Goal: Task Accomplishment & Management: Use online tool/utility

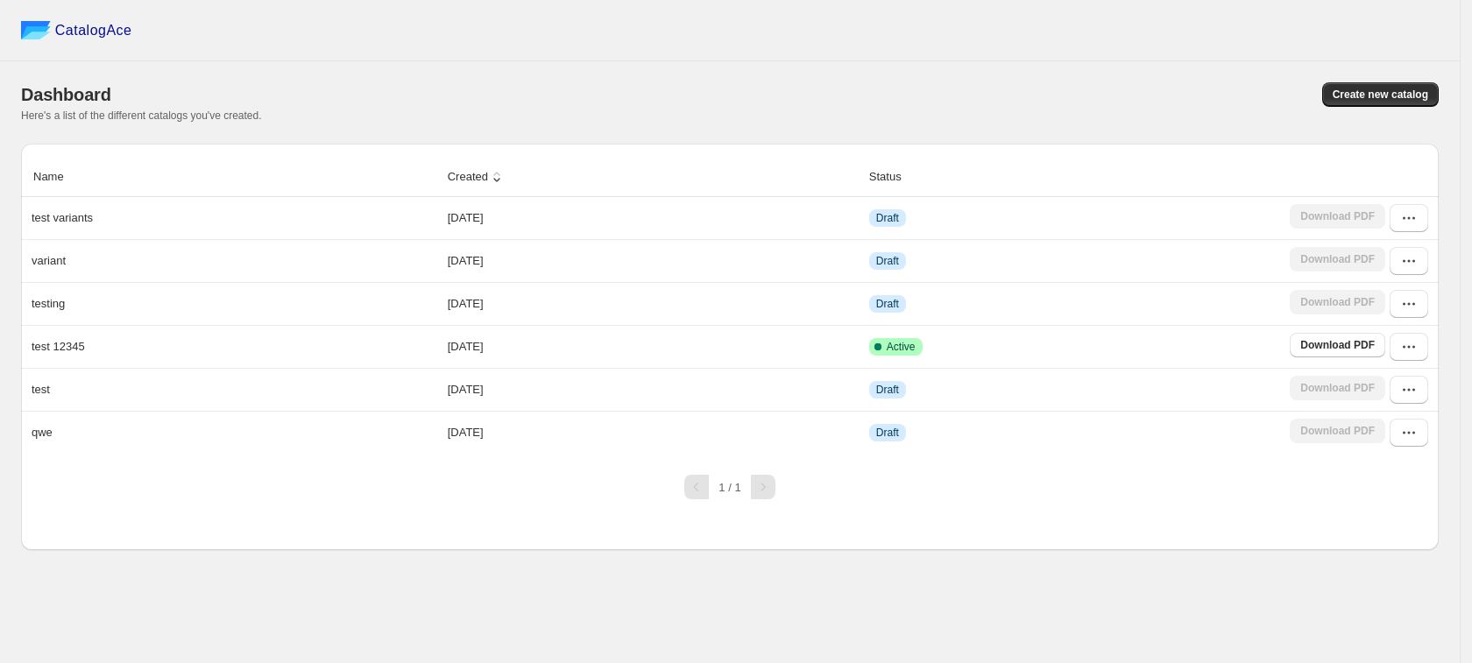
click at [1363, 118] on div "Here's a list of the different catalogs you've created." at bounding box center [730, 116] width 1418 height 14
click at [1355, 95] on span "Create new catalog" at bounding box center [1381, 95] width 96 height 14
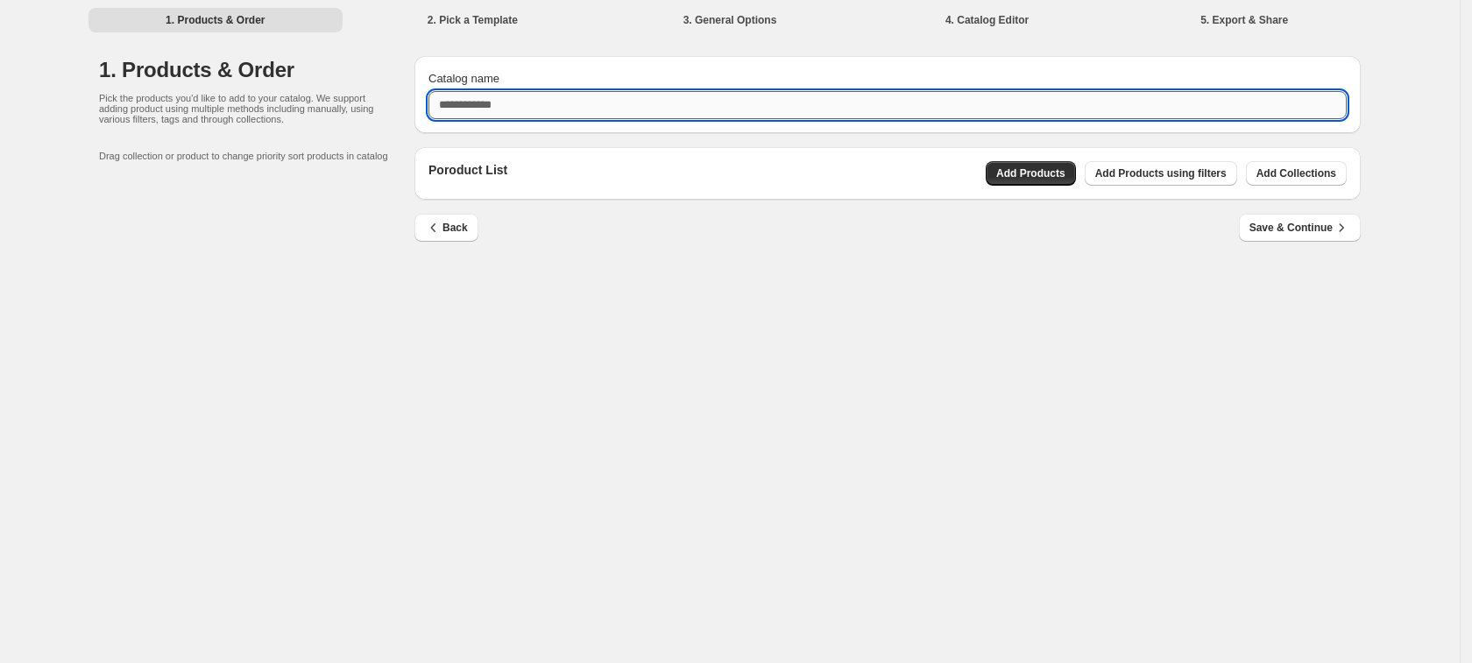
click at [632, 115] on input "Catalog name" at bounding box center [887, 105] width 918 height 28
type input "**********"
click at [1027, 184] on button "Add Products" at bounding box center [1031, 173] width 90 height 25
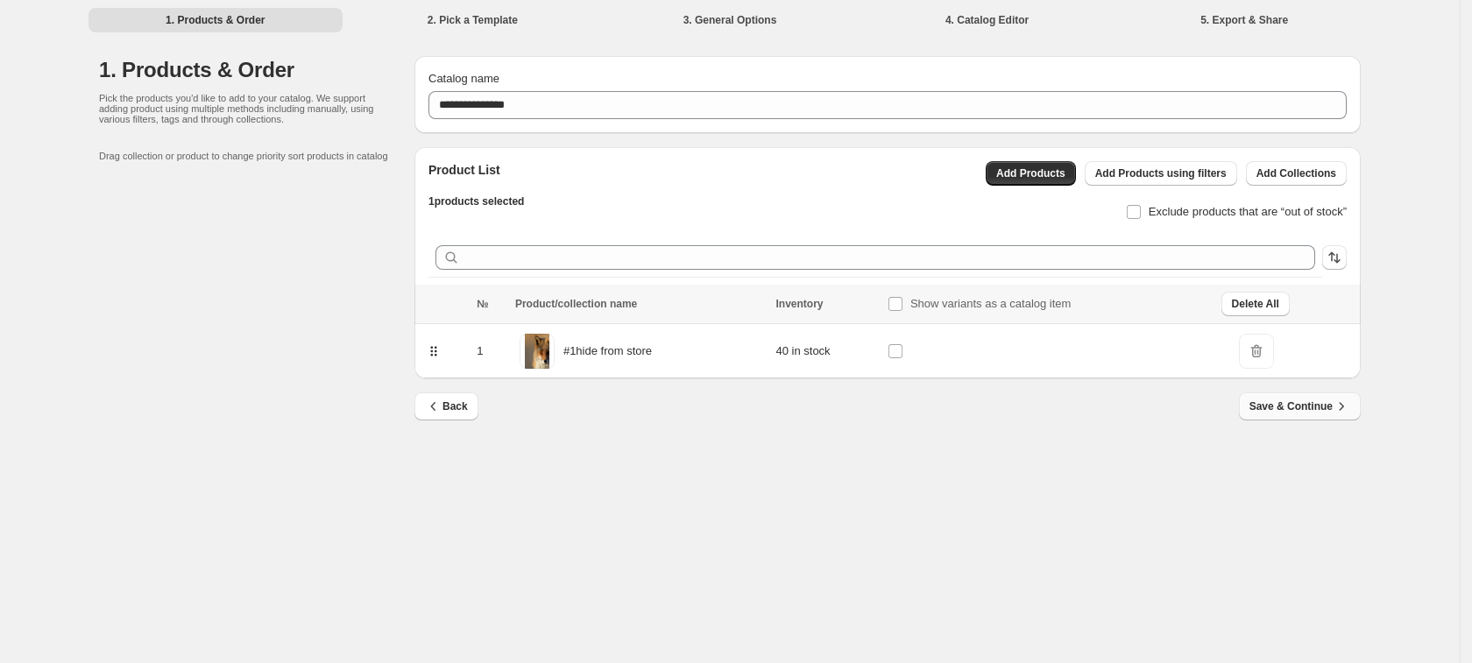
click at [1290, 403] on span "Save & Continue" at bounding box center [1300, 407] width 101 height 18
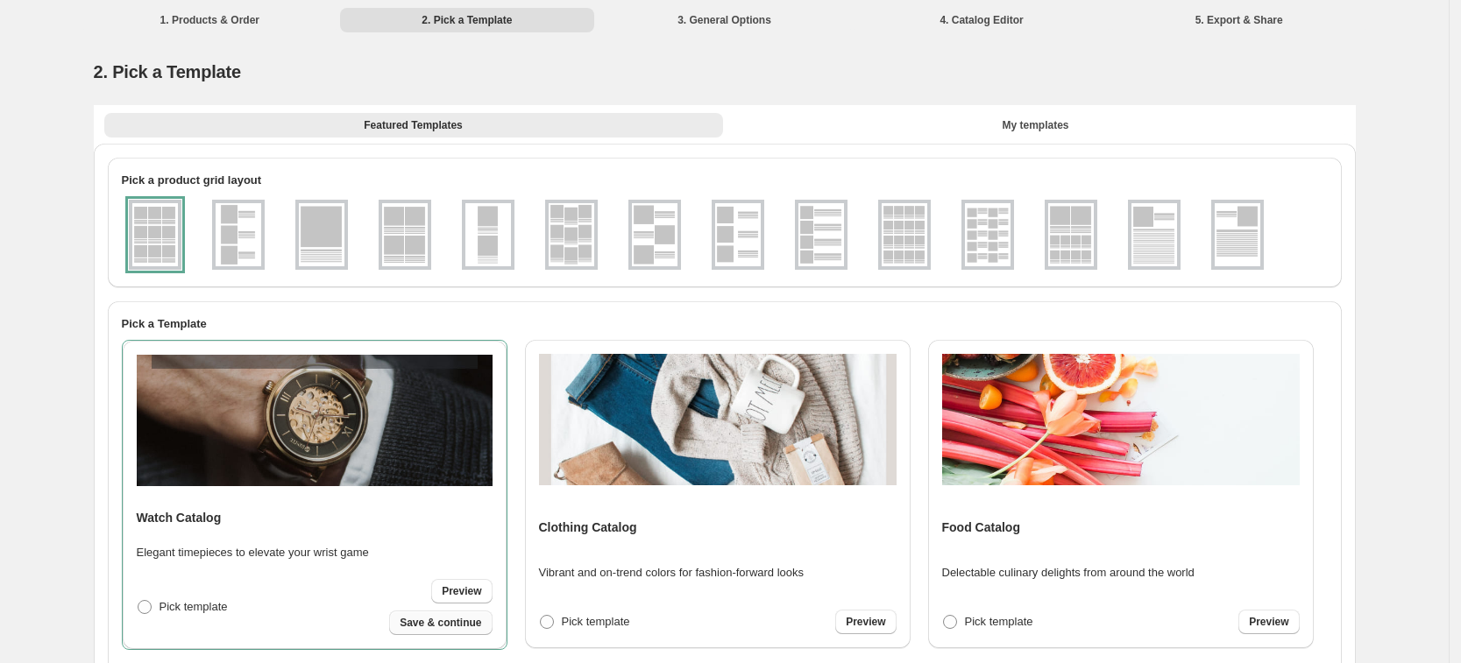
click at [462, 629] on span "Save & continue" at bounding box center [440, 623] width 81 height 14
select select "**********"
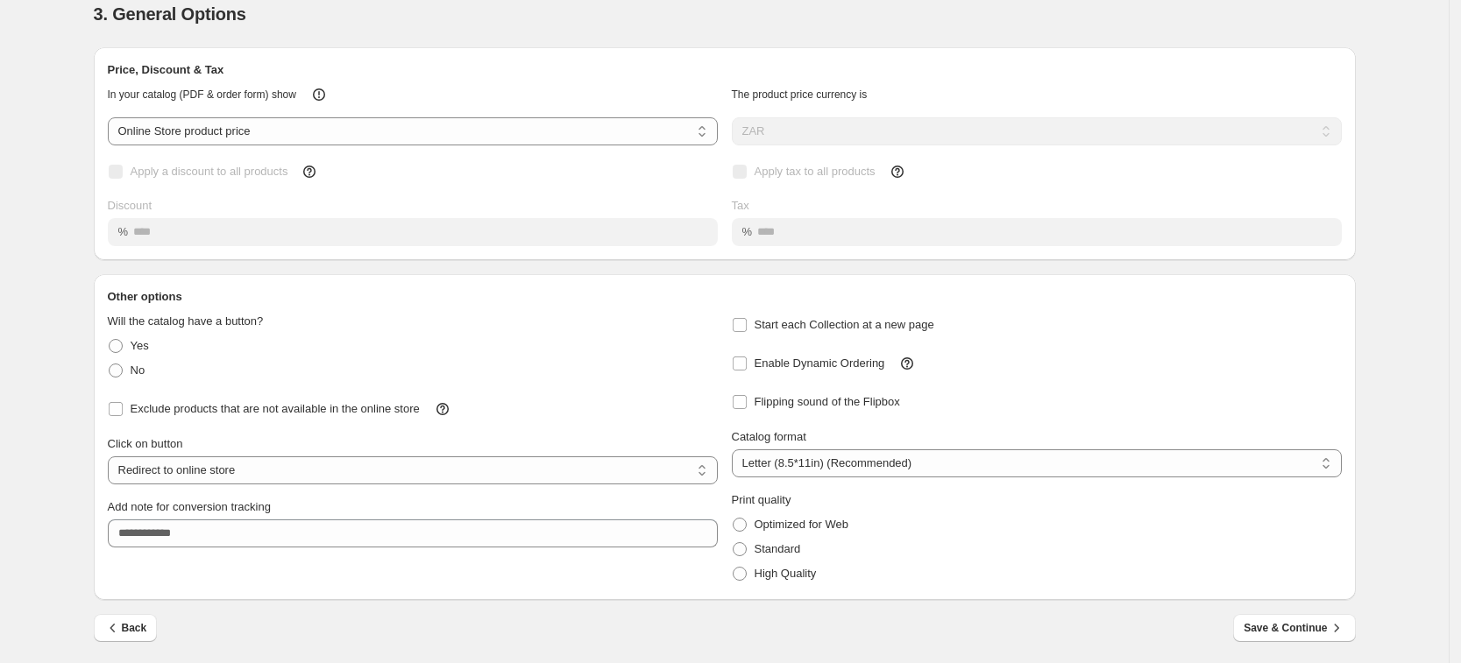
scroll to position [60, 0]
click at [1299, 642] on div "Back Save & Continue" at bounding box center [725, 638] width 1262 height 51
click at [1300, 626] on span "Save & Continue" at bounding box center [1293, 627] width 101 height 18
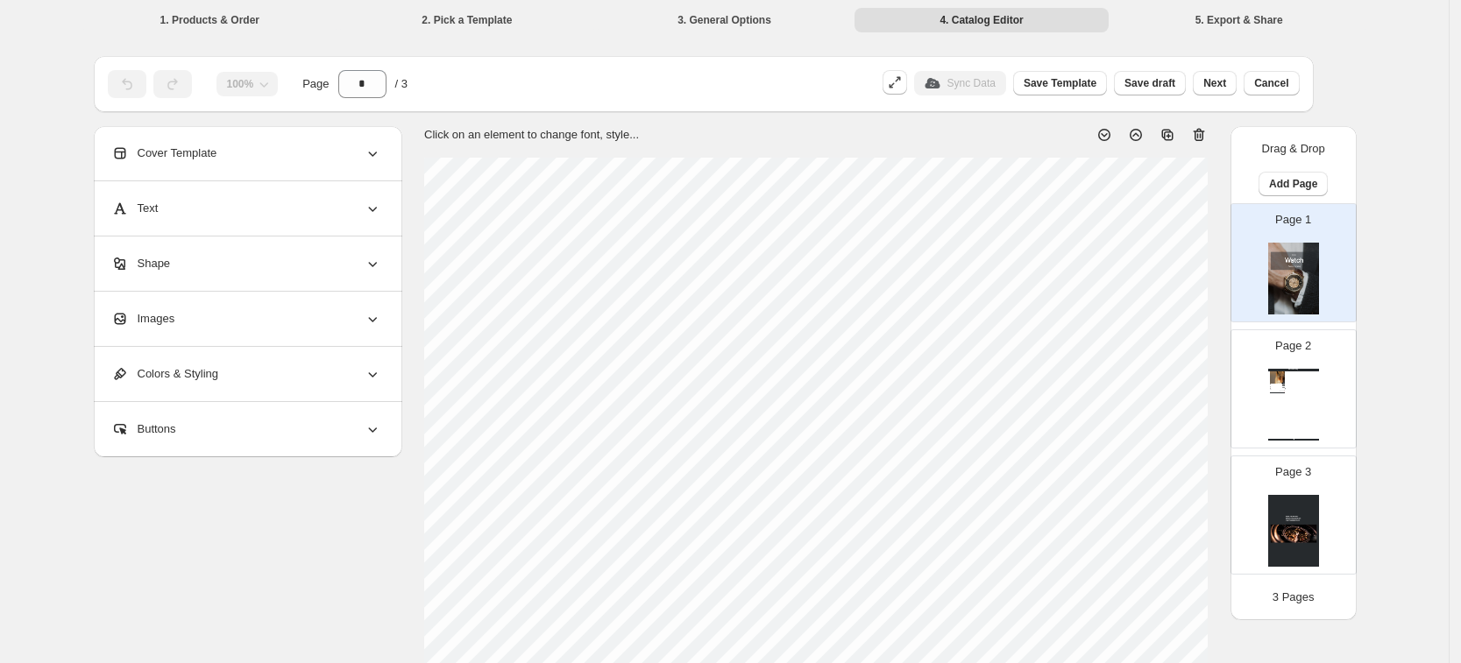
click at [1286, 400] on div "Watch Catalog #1hide from store - 1 / 2 / 3 new modal testingggggg 1 2 3 Stock …" at bounding box center [1293, 405] width 51 height 72
type input "*"
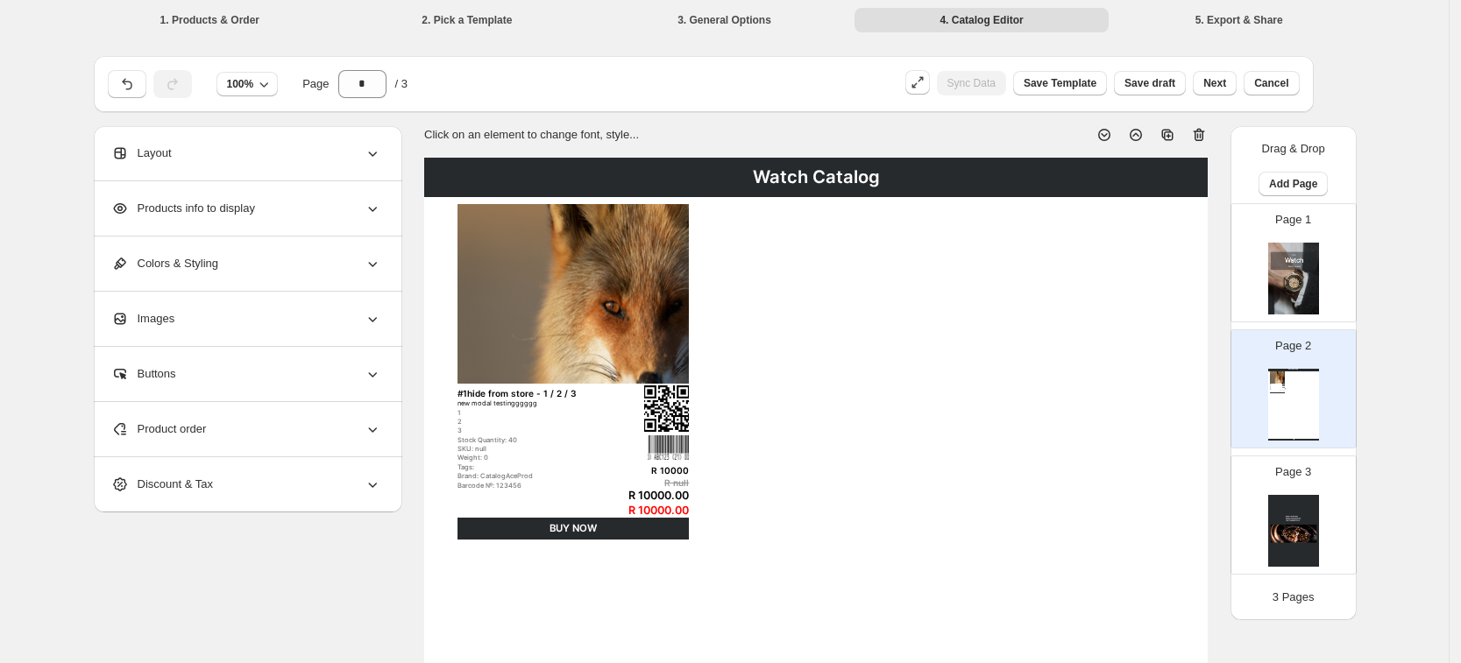
click at [519, 436] on div "Stock Quantity: 40" at bounding box center [537, 440] width 160 height 8
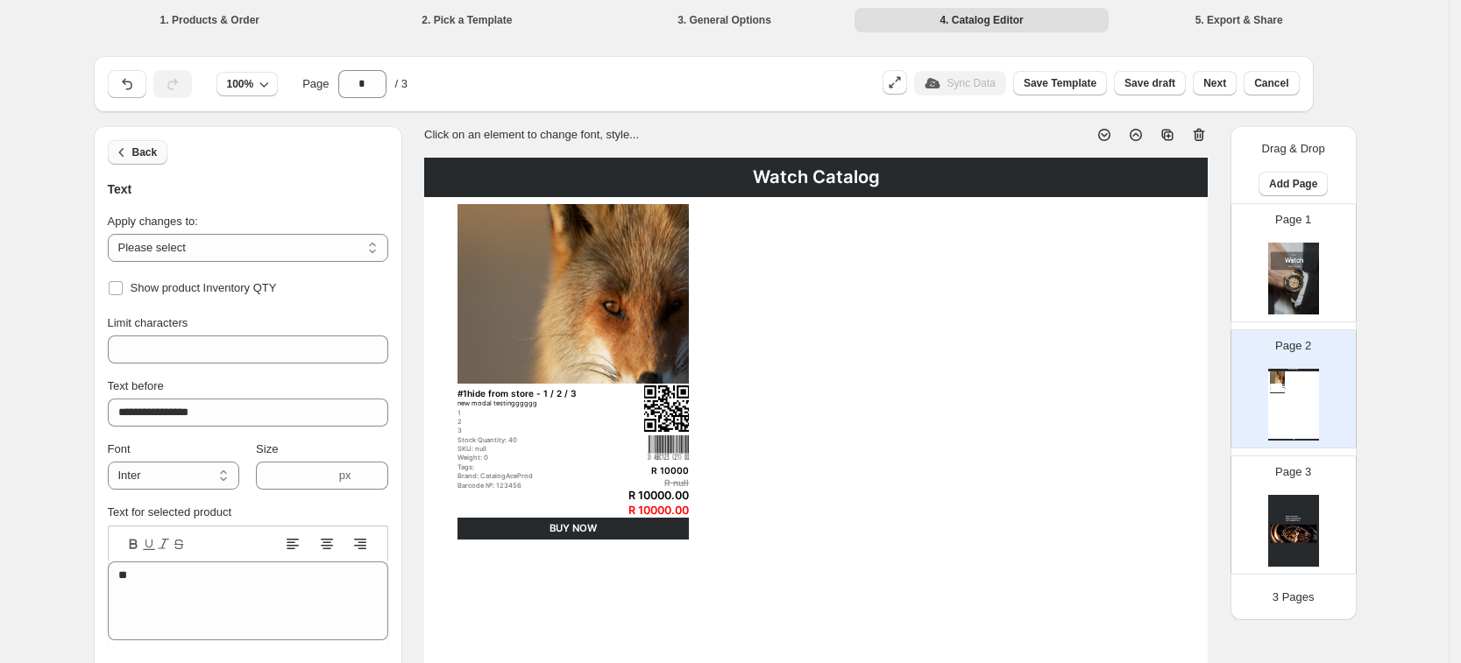
click at [152, 160] on button "Back" at bounding box center [138, 152] width 60 height 25
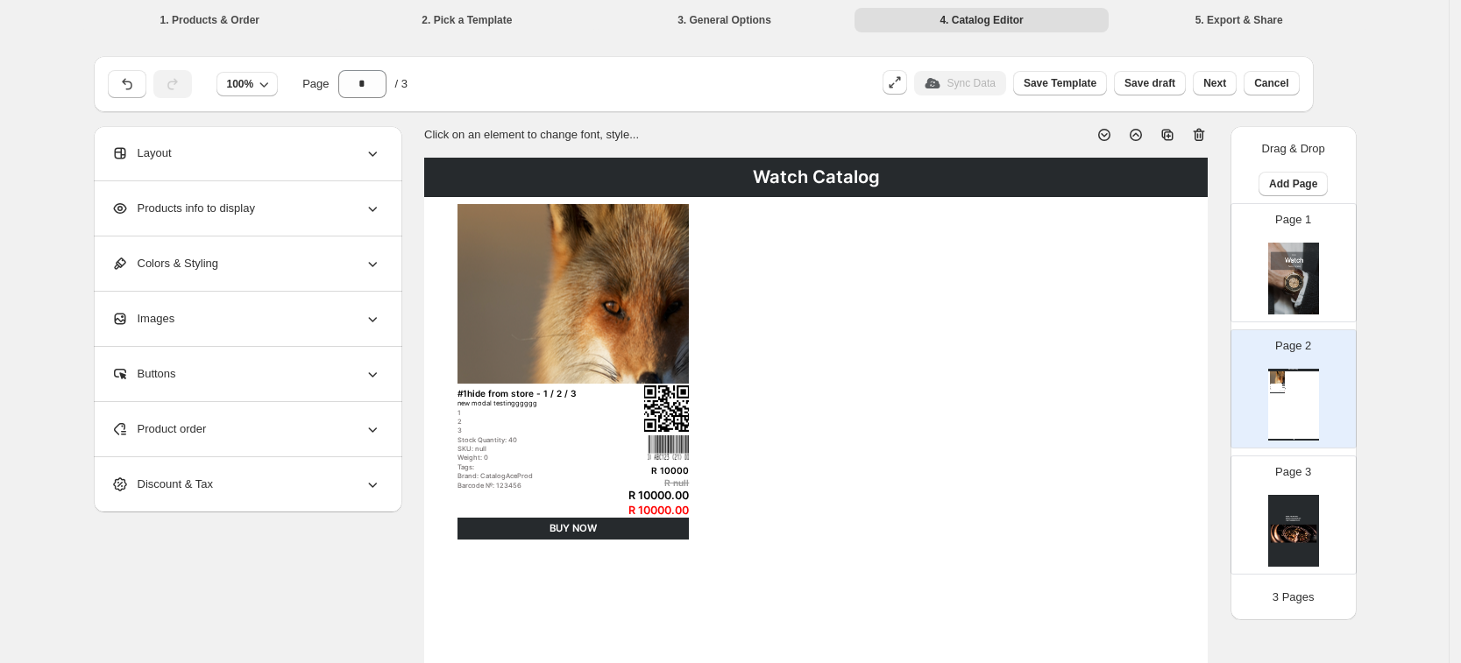
click at [304, 223] on div "Products info to display" at bounding box center [246, 208] width 270 height 54
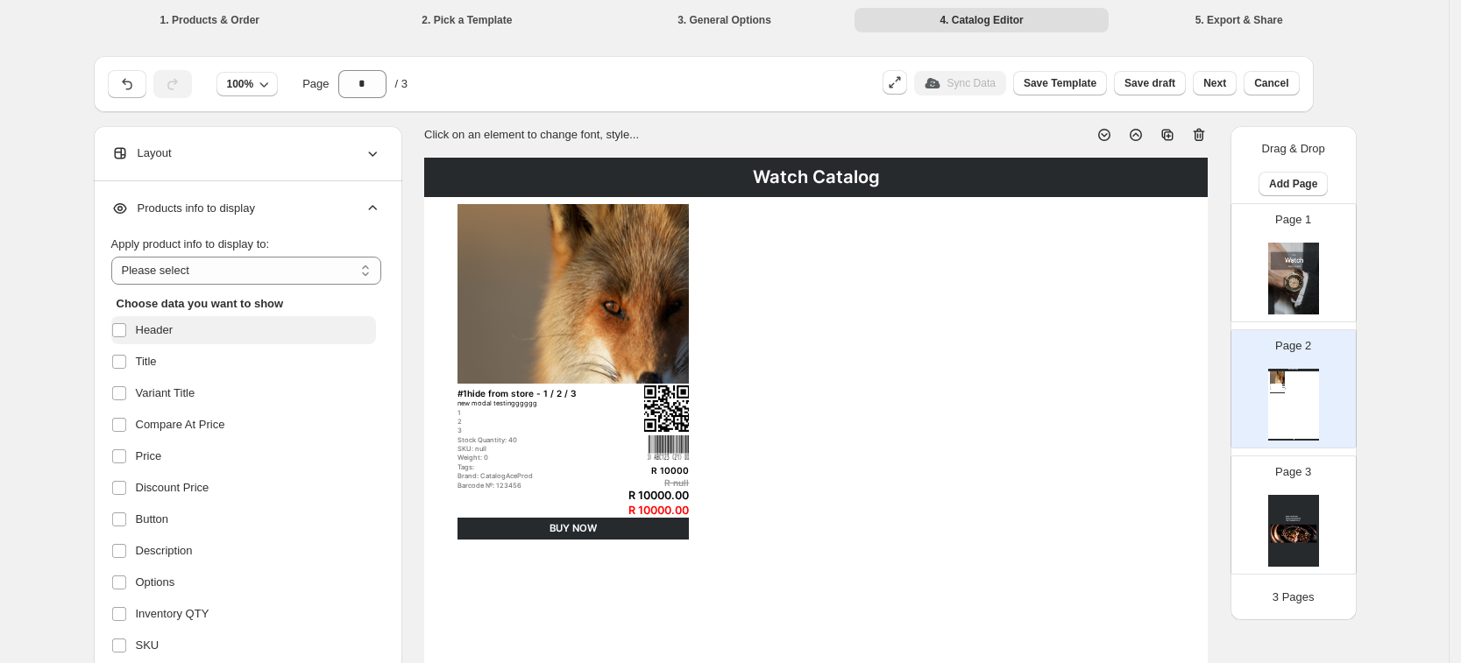
click at [155, 337] on span "Header" at bounding box center [155, 331] width 38 height 18
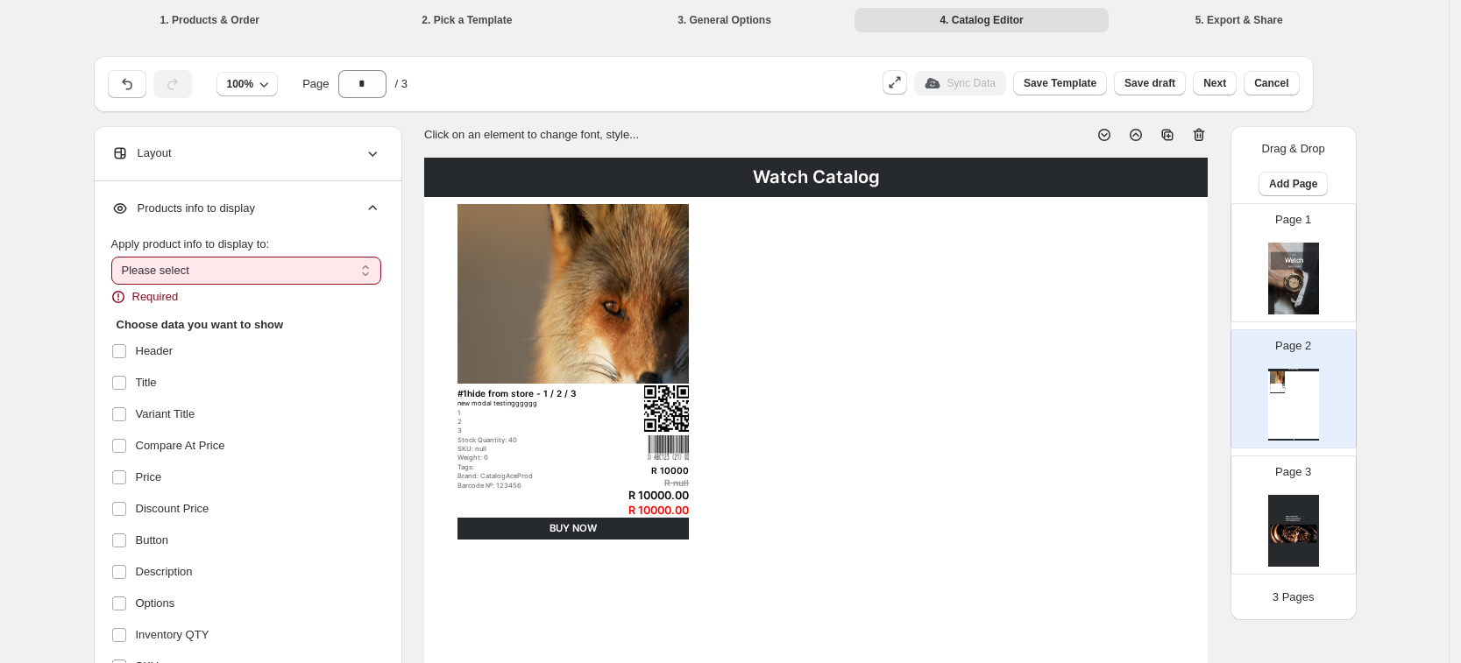
click at [209, 281] on select "**********" at bounding box center [246, 271] width 270 height 28
select select "*********"
click at [117, 257] on select "**********" at bounding box center [246, 271] width 270 height 28
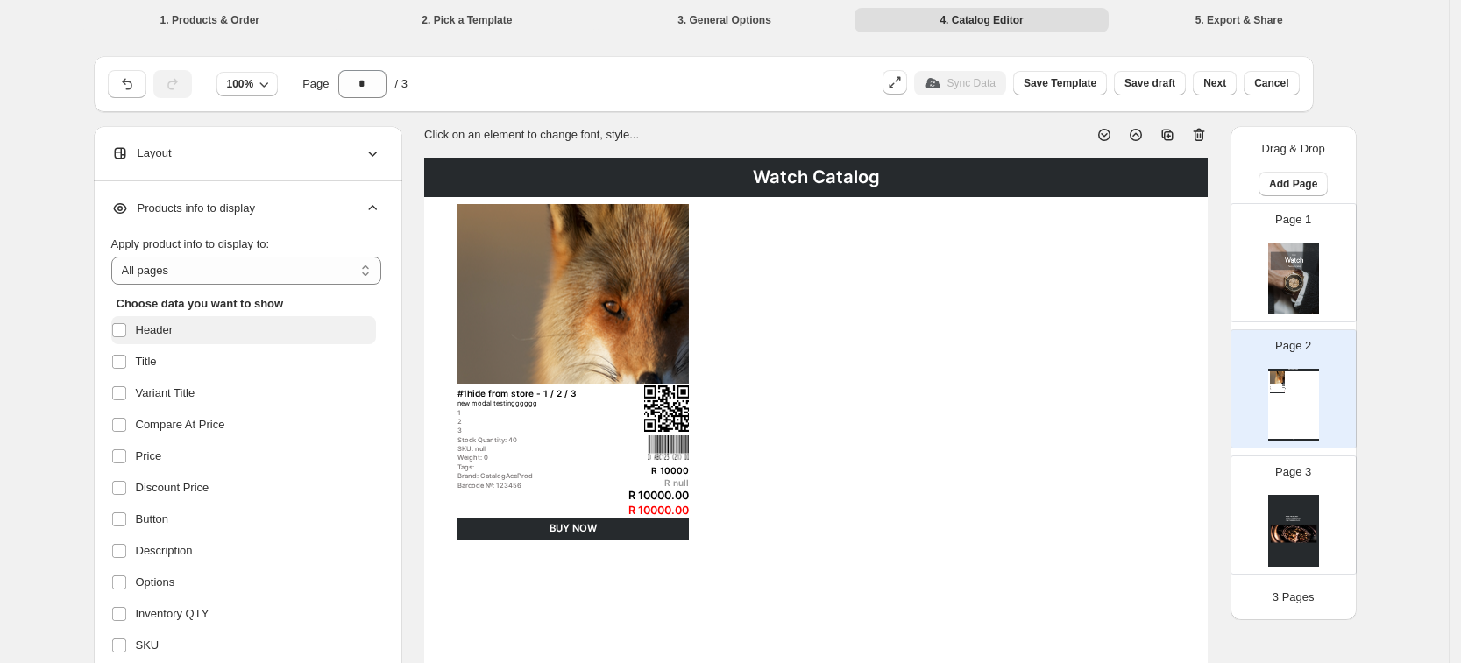
click at [174, 323] on span "Header" at bounding box center [155, 331] width 38 height 18
click at [203, 491] on span "Discount Price" at bounding box center [173, 488] width 74 height 18
click at [188, 521] on label "Button" at bounding box center [243, 520] width 265 height 28
click at [193, 542] on span "Description" at bounding box center [164, 551] width 57 height 18
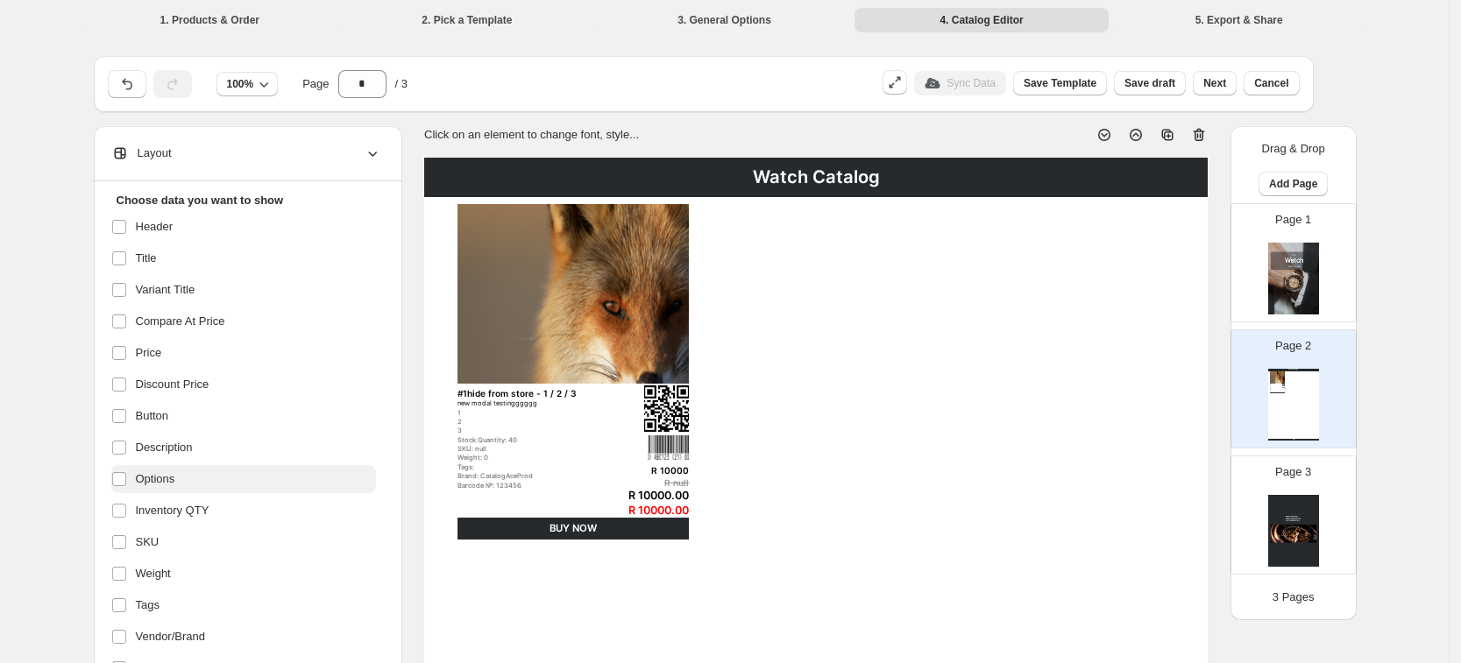
scroll to position [110, 0]
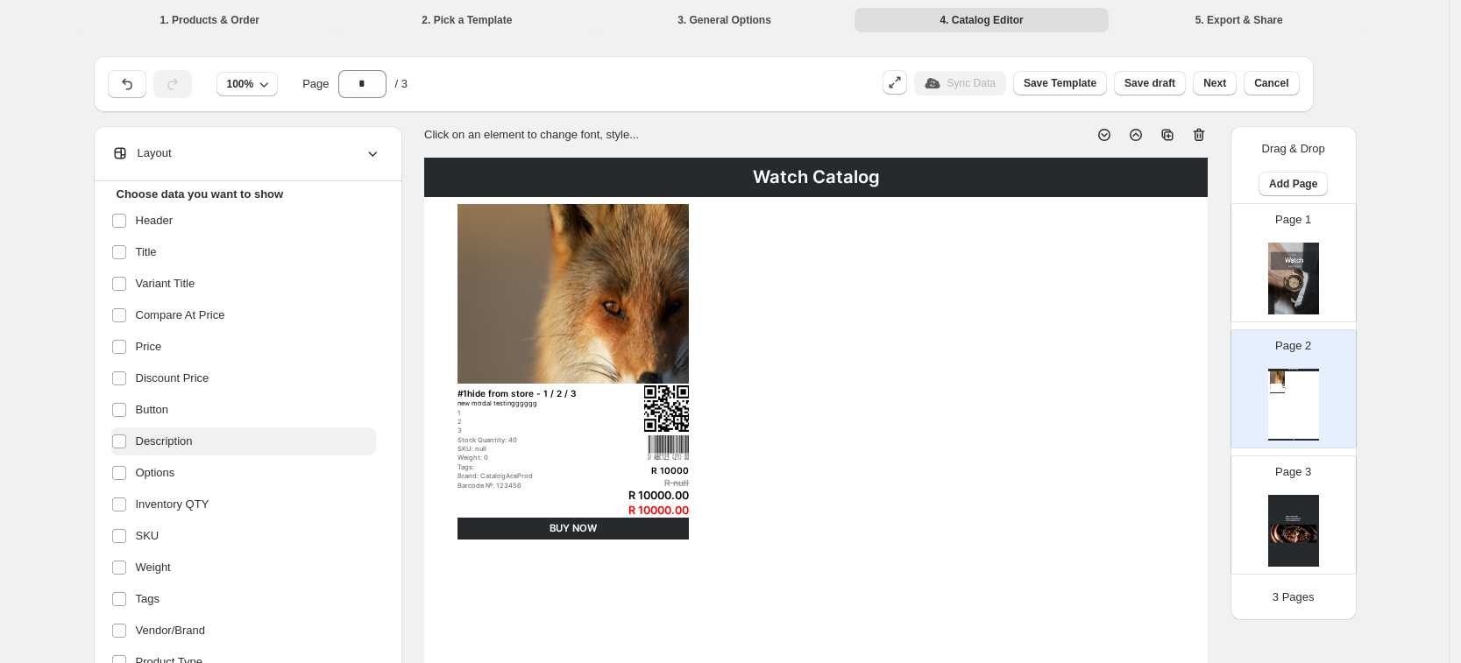
click at [169, 440] on span "Description" at bounding box center [164, 442] width 57 height 18
click at [159, 414] on span "Button" at bounding box center [152, 410] width 33 height 18
click at [181, 443] on span "Description" at bounding box center [164, 442] width 57 height 18
click at [174, 440] on span "Description" at bounding box center [164, 442] width 57 height 18
click at [168, 475] on span "Options" at bounding box center [155, 473] width 39 height 18
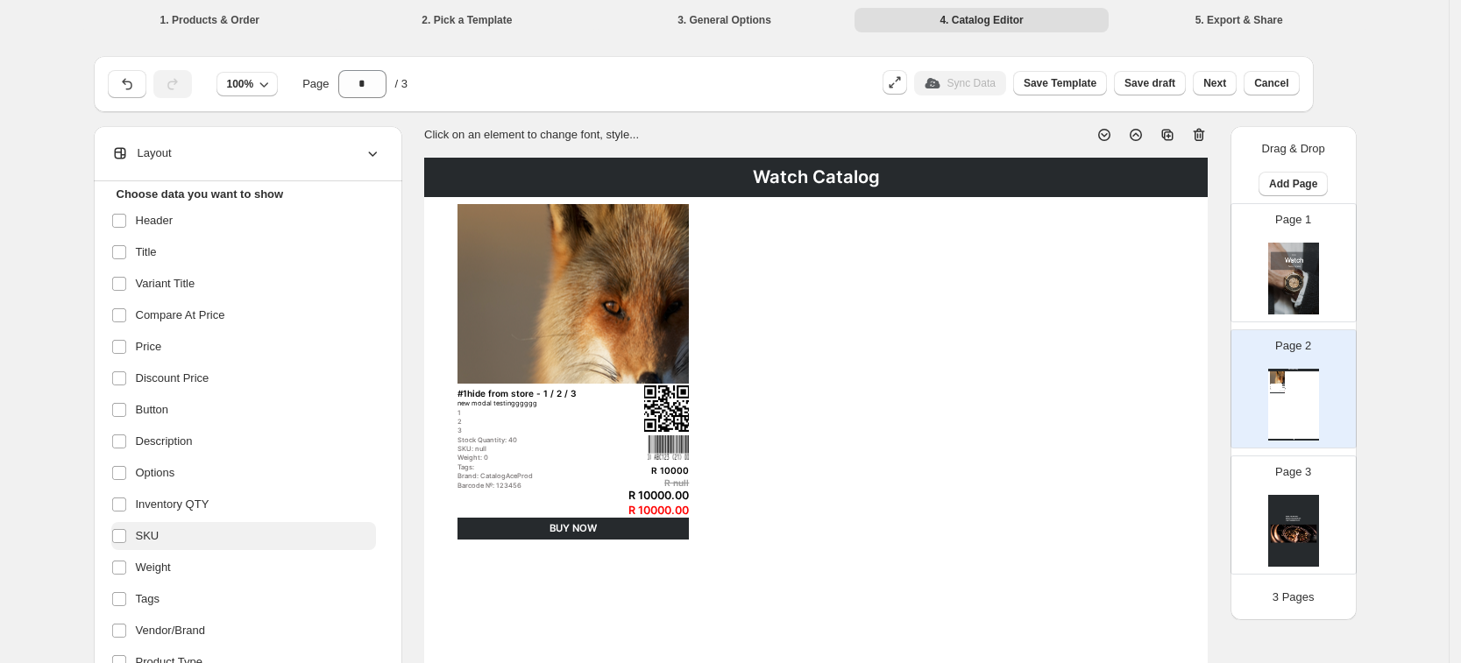
drag, startPoint x: 190, startPoint y: 506, endPoint x: 190, endPoint y: 521, distance: 15.8
click at [190, 506] on span "Inventory QTY" at bounding box center [173, 505] width 74 height 18
click at [180, 569] on label "Weight" at bounding box center [243, 568] width 265 height 28
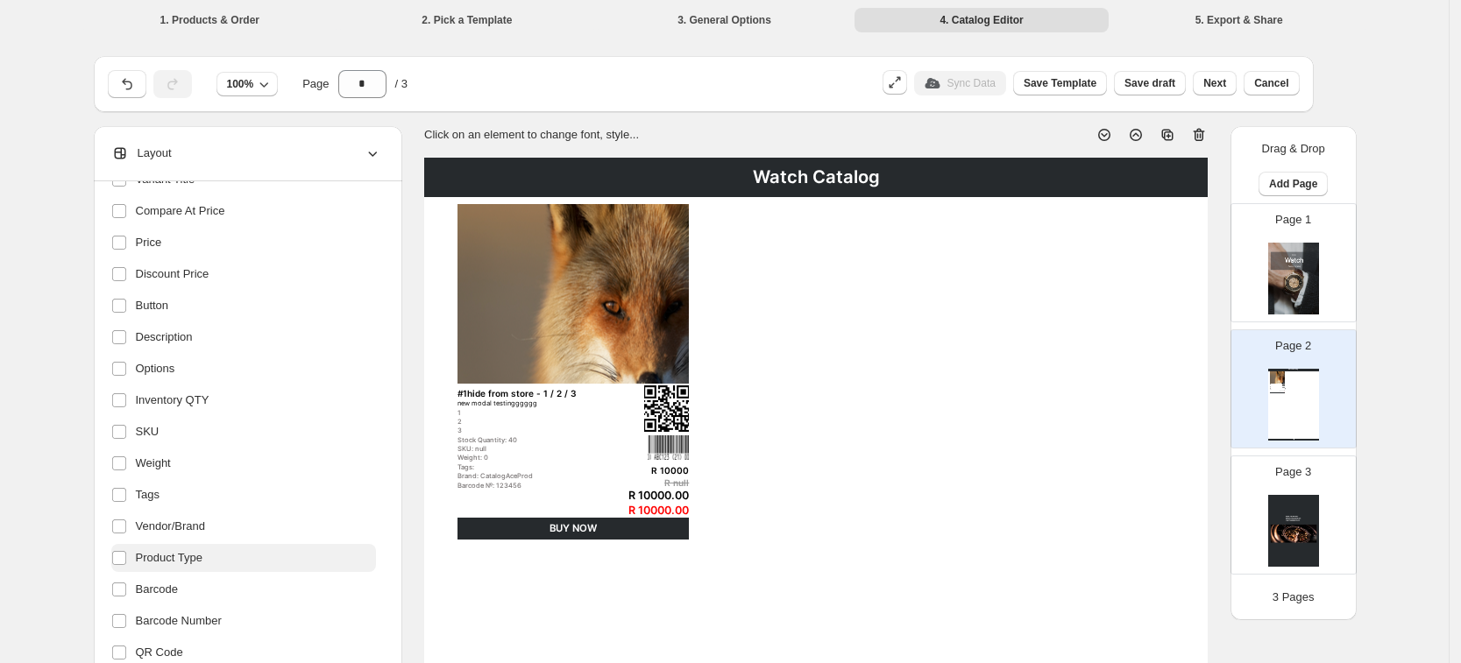
scroll to position [219, 0]
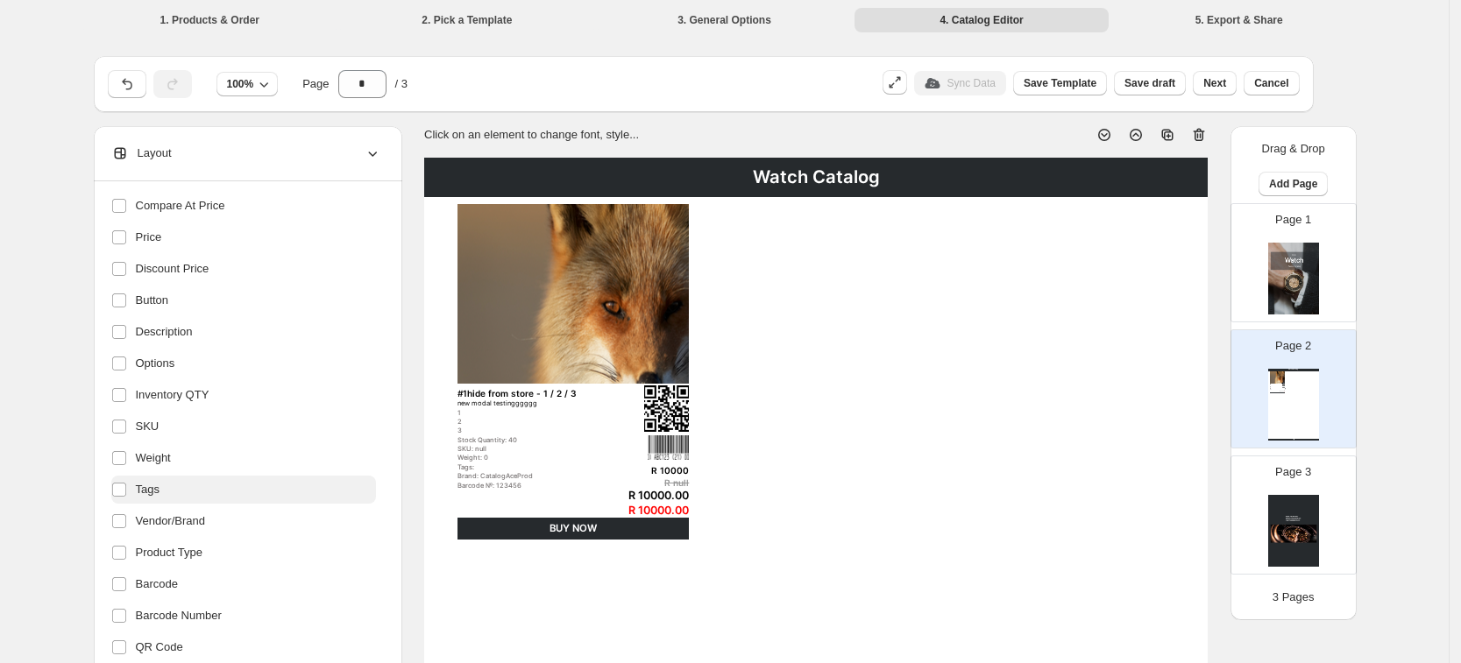
click at [158, 484] on span "Tags" at bounding box center [148, 490] width 24 height 18
click at [174, 517] on span "Vendor/Brand" at bounding box center [171, 522] width 70 height 18
click at [195, 548] on span "Product Type" at bounding box center [169, 553] width 67 height 18
click at [172, 591] on span "Barcode" at bounding box center [157, 585] width 42 height 18
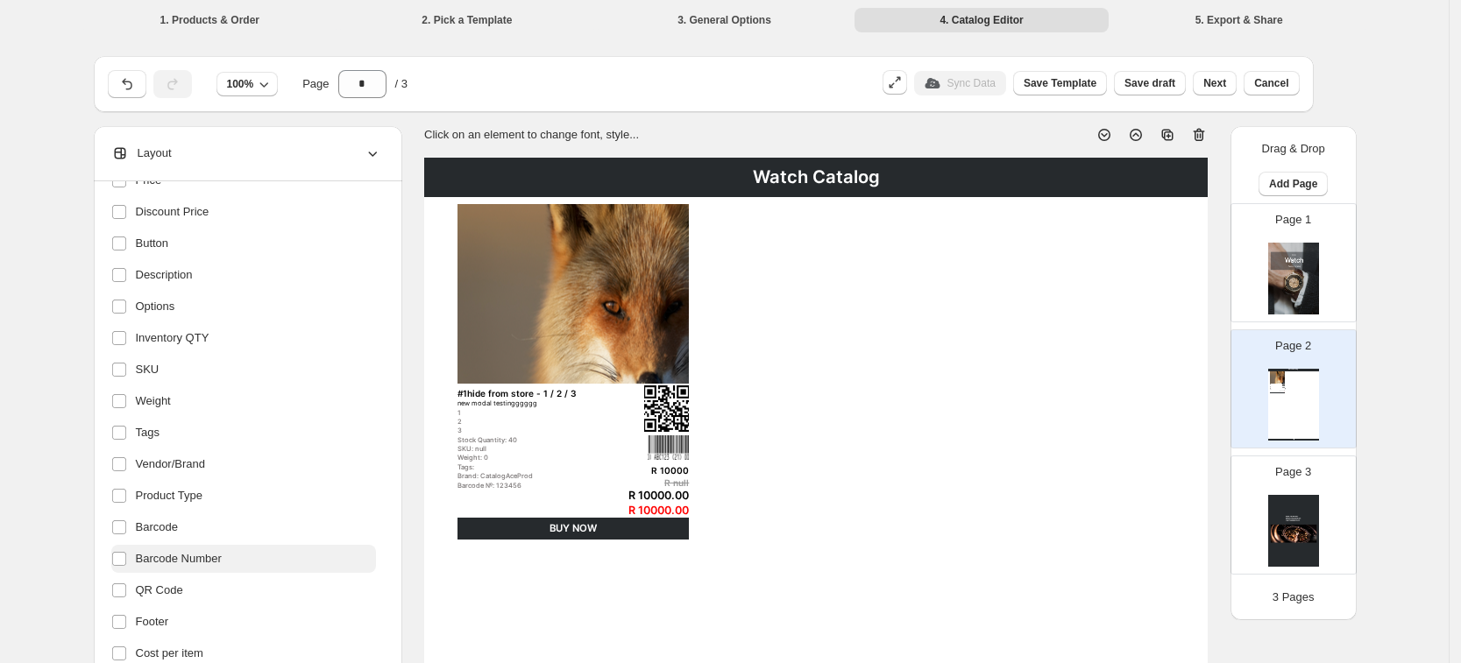
scroll to position [280, 0]
click at [195, 556] on span "Barcode Number" at bounding box center [179, 556] width 86 height 18
click at [178, 584] on span "QR Code" at bounding box center [159, 587] width 47 height 18
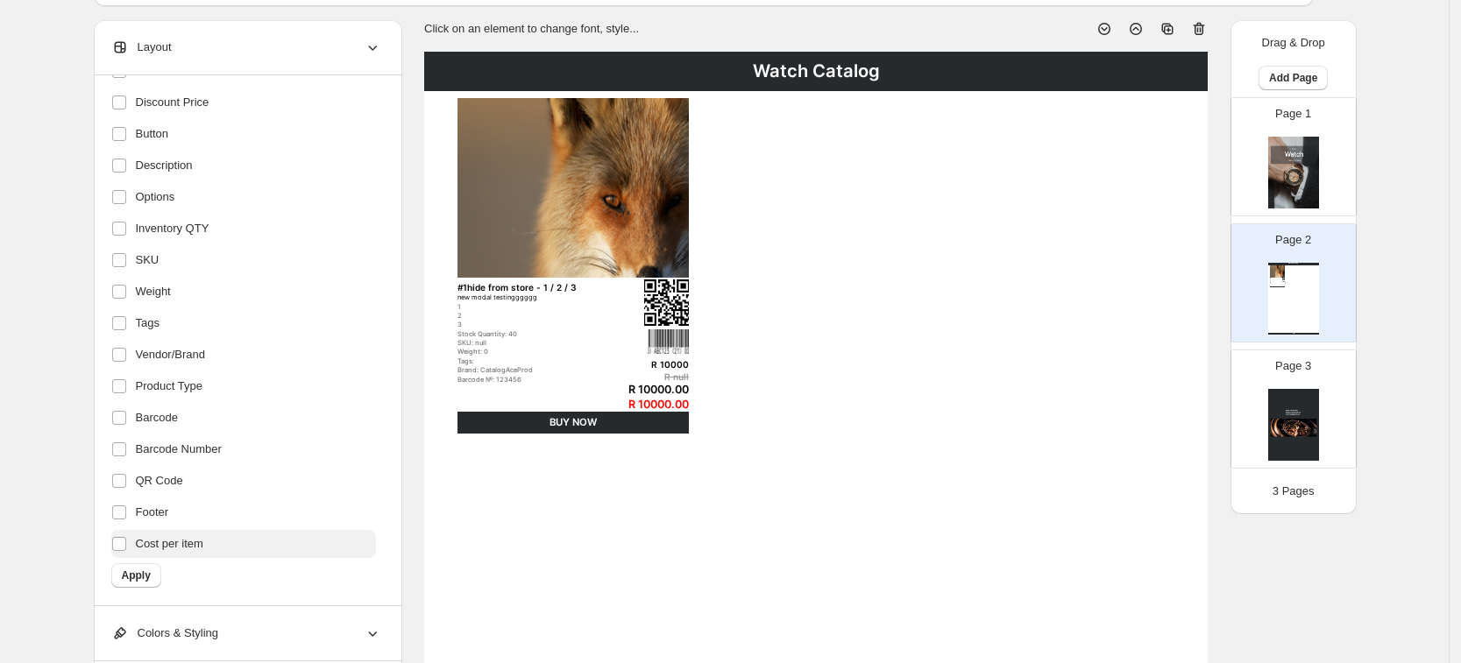
scroll to position [110, 0]
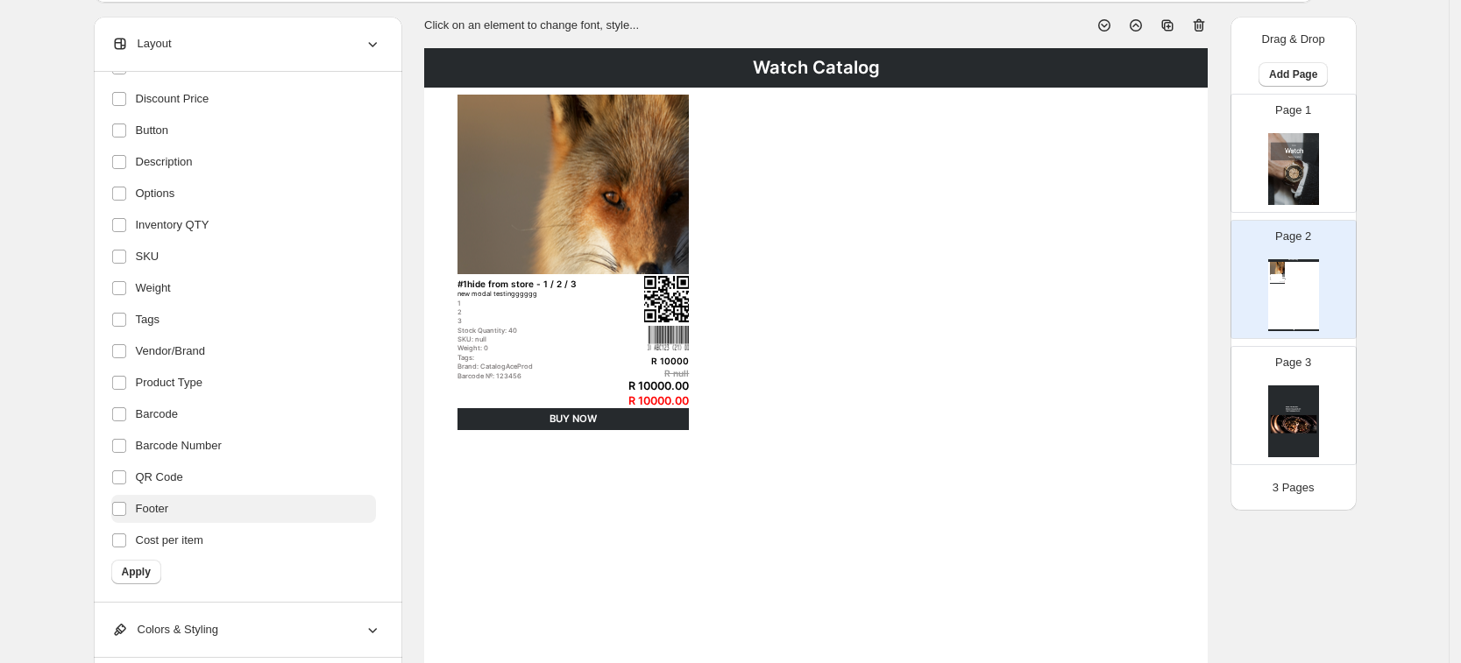
click at [160, 516] on span "Footer" at bounding box center [152, 509] width 33 height 18
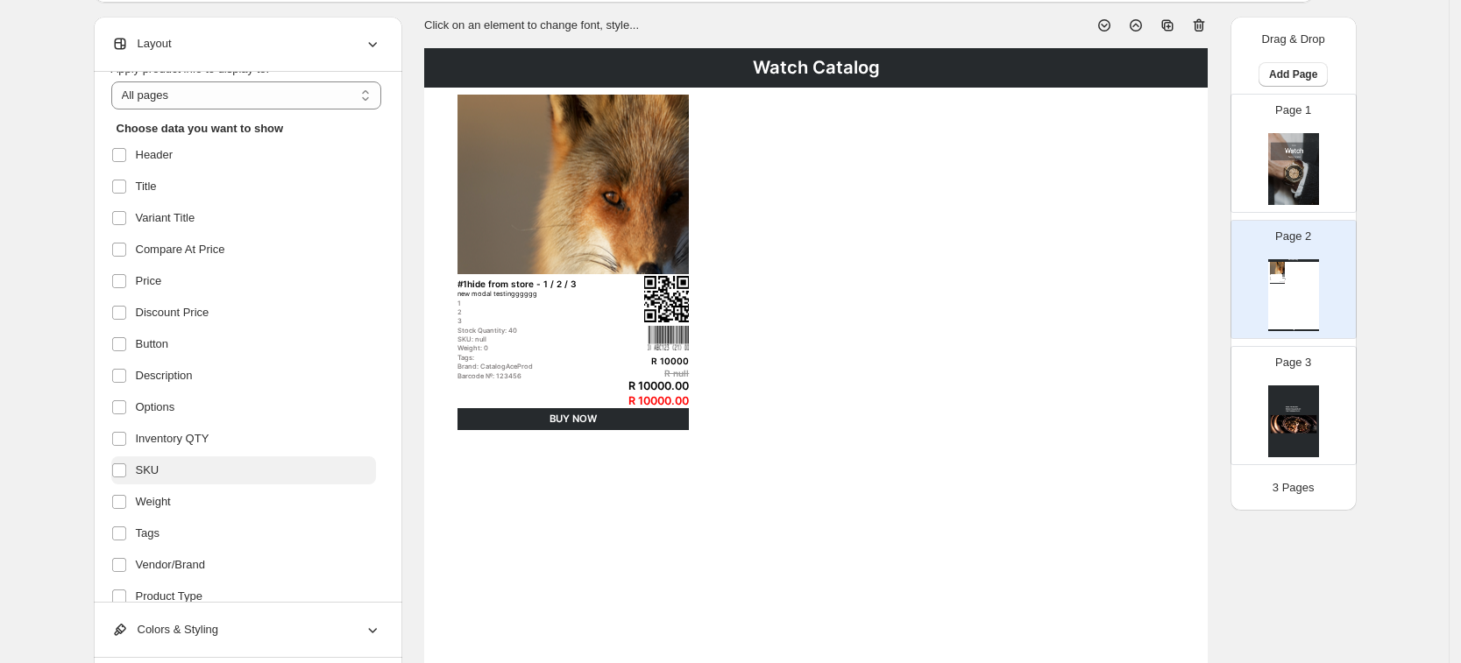
scroll to position [60, 0]
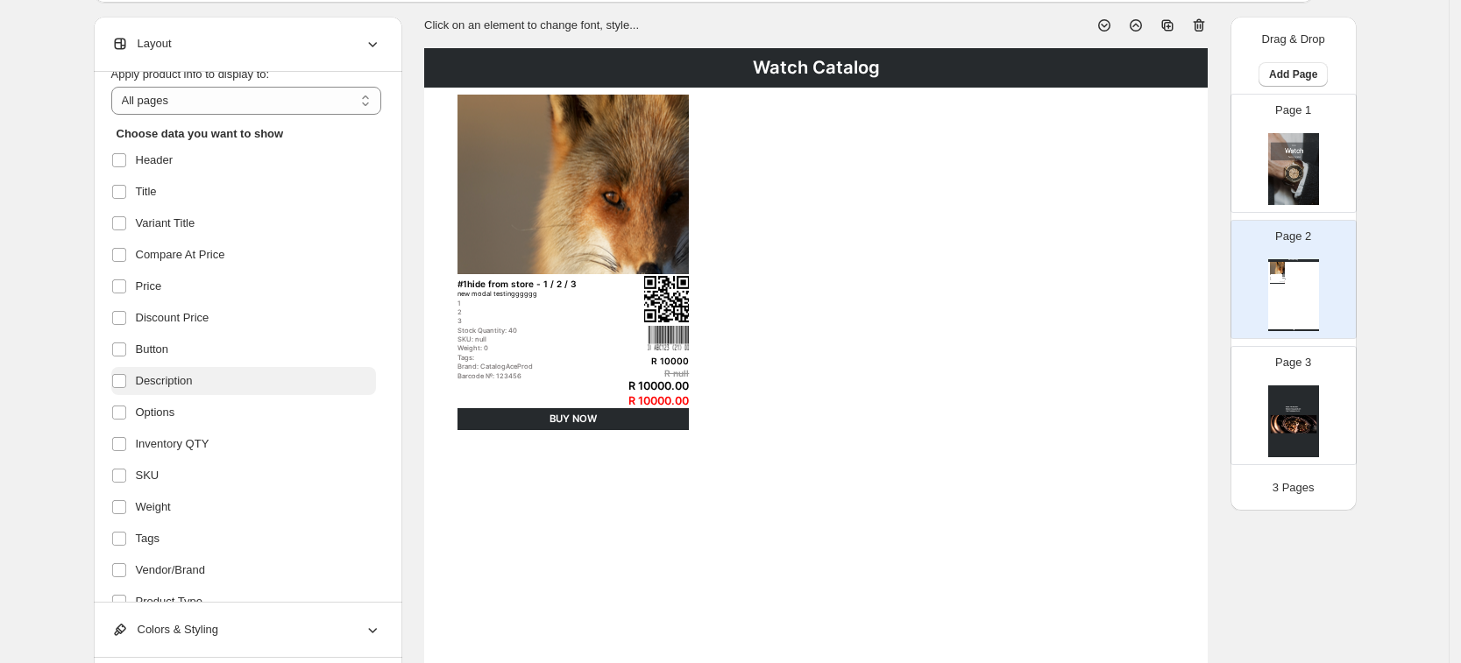
drag, startPoint x: 209, startPoint y: 414, endPoint x: 187, endPoint y: 450, distance: 42.8
click at [209, 414] on ul "Header Title Variant Title Compare At Price Price Discount Price Button Descrip…" at bounding box center [243, 459] width 265 height 627
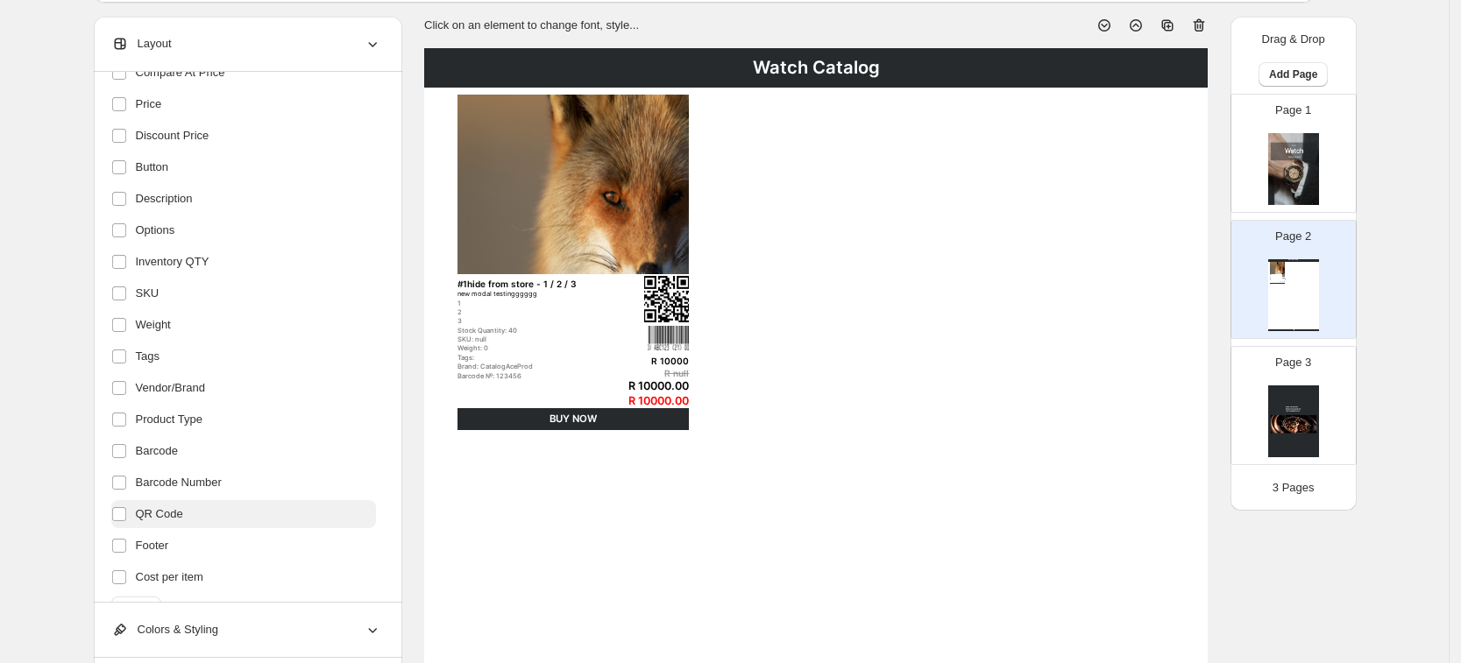
scroll to position [280, 0]
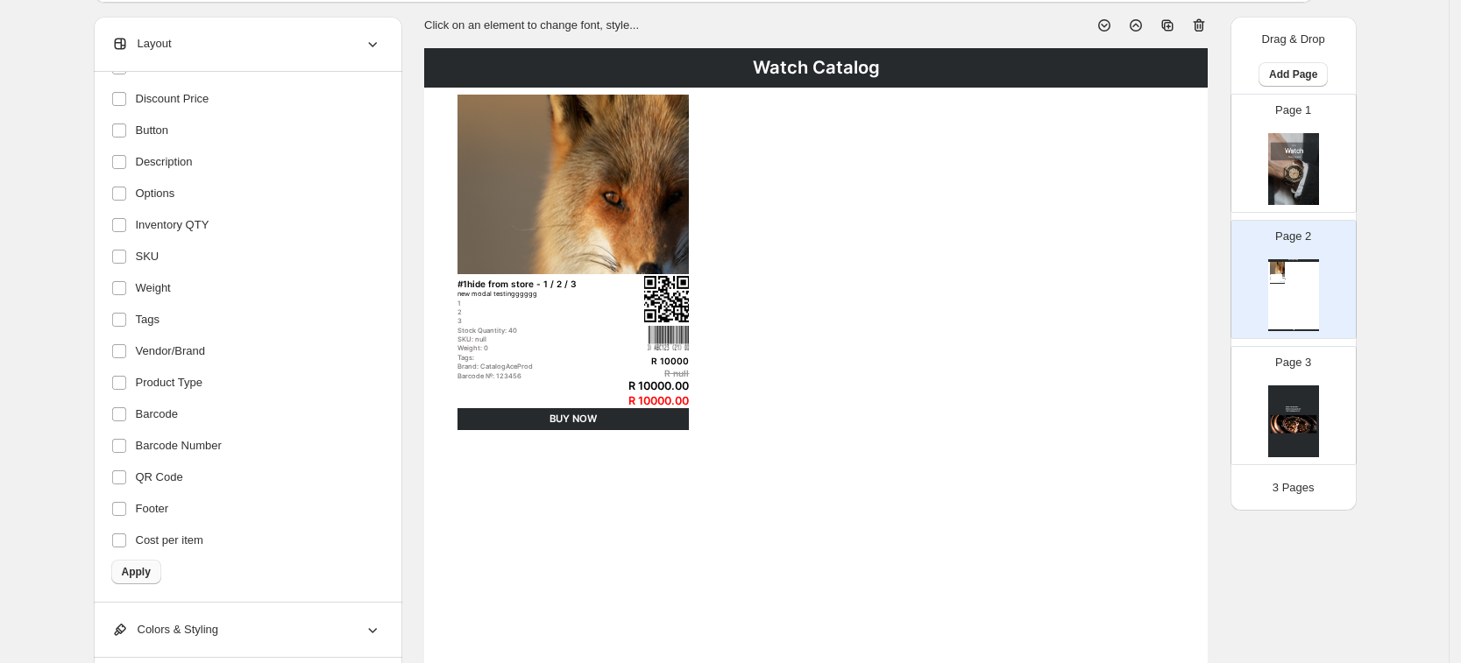
click at [126, 573] on button "Apply" at bounding box center [136, 572] width 50 height 25
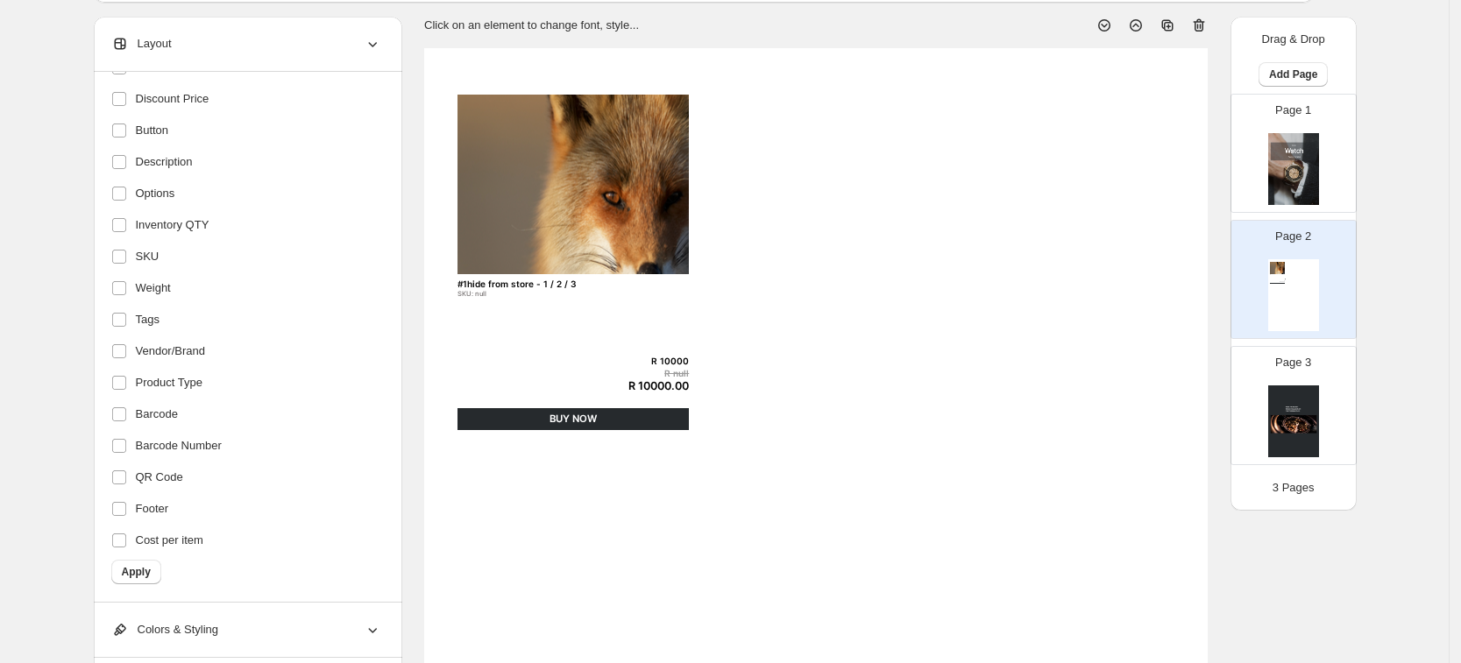
click at [671, 379] on div "R 10000.00" at bounding box center [647, 385] width 82 height 13
